Goal: Transaction & Acquisition: Book appointment/travel/reservation

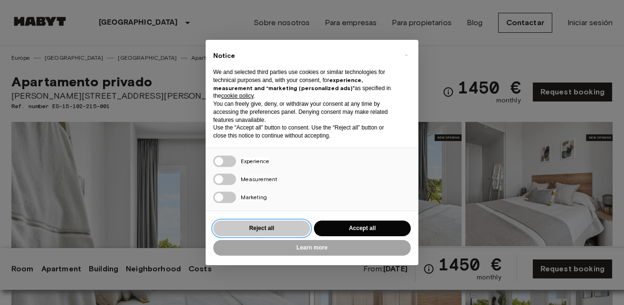
click at [274, 230] on button "Reject all" at bounding box center [261, 229] width 97 height 16
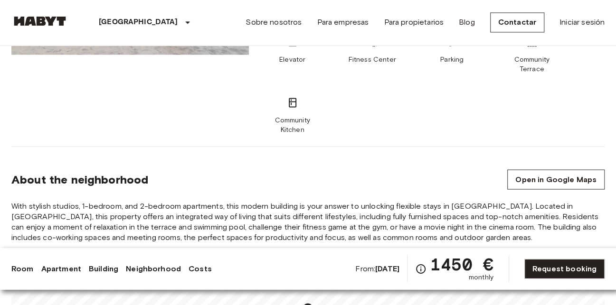
scroll to position [758, 0]
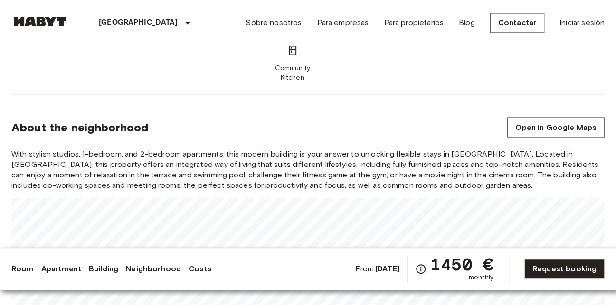
scroll to position [820, 0]
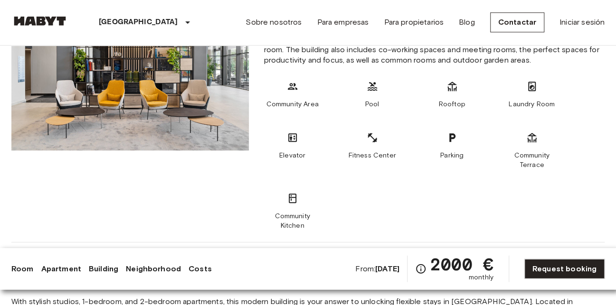
scroll to position [436, 0]
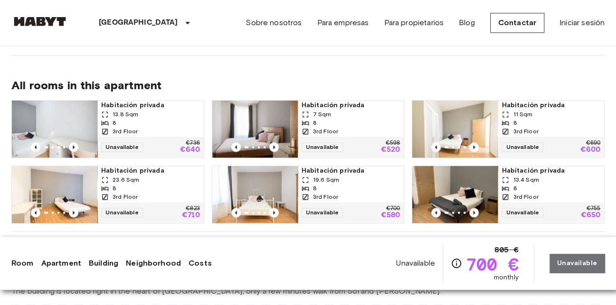
scroll to position [645, 0]
